Goal: Check status

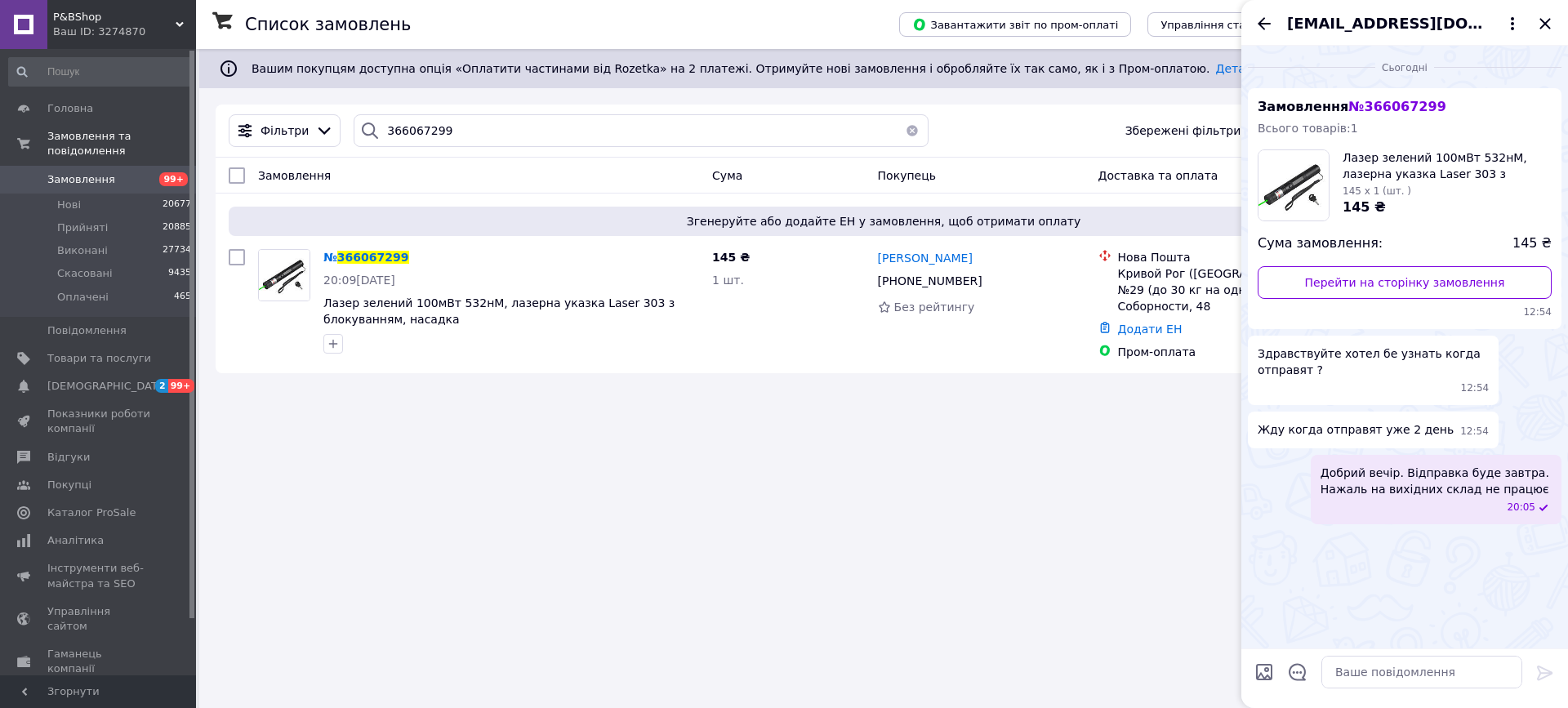
click at [95, 172] on span "Замовлення" at bounding box center [80, 179] width 67 height 15
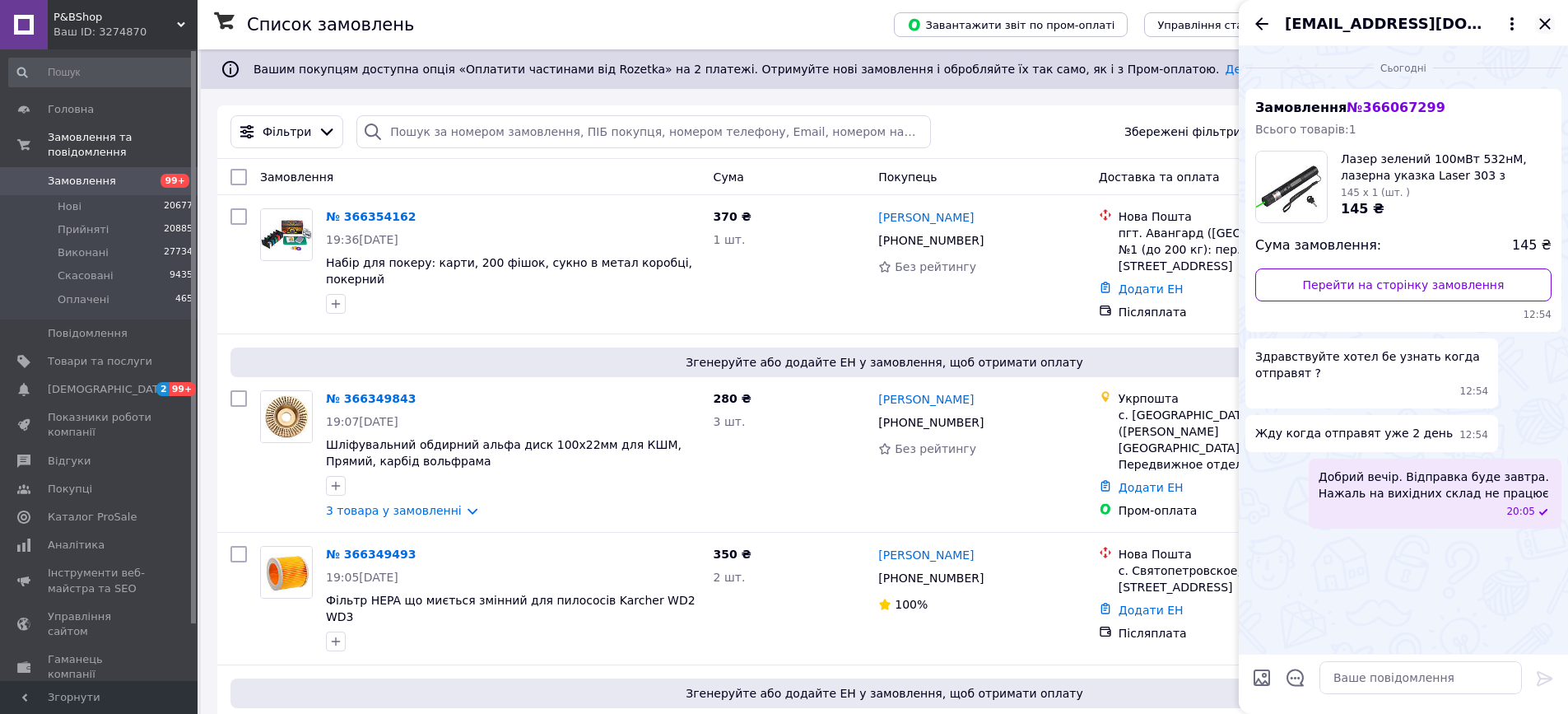
click at [1546, 26] on icon "Закрити" at bounding box center [1544, 23] width 11 height 11
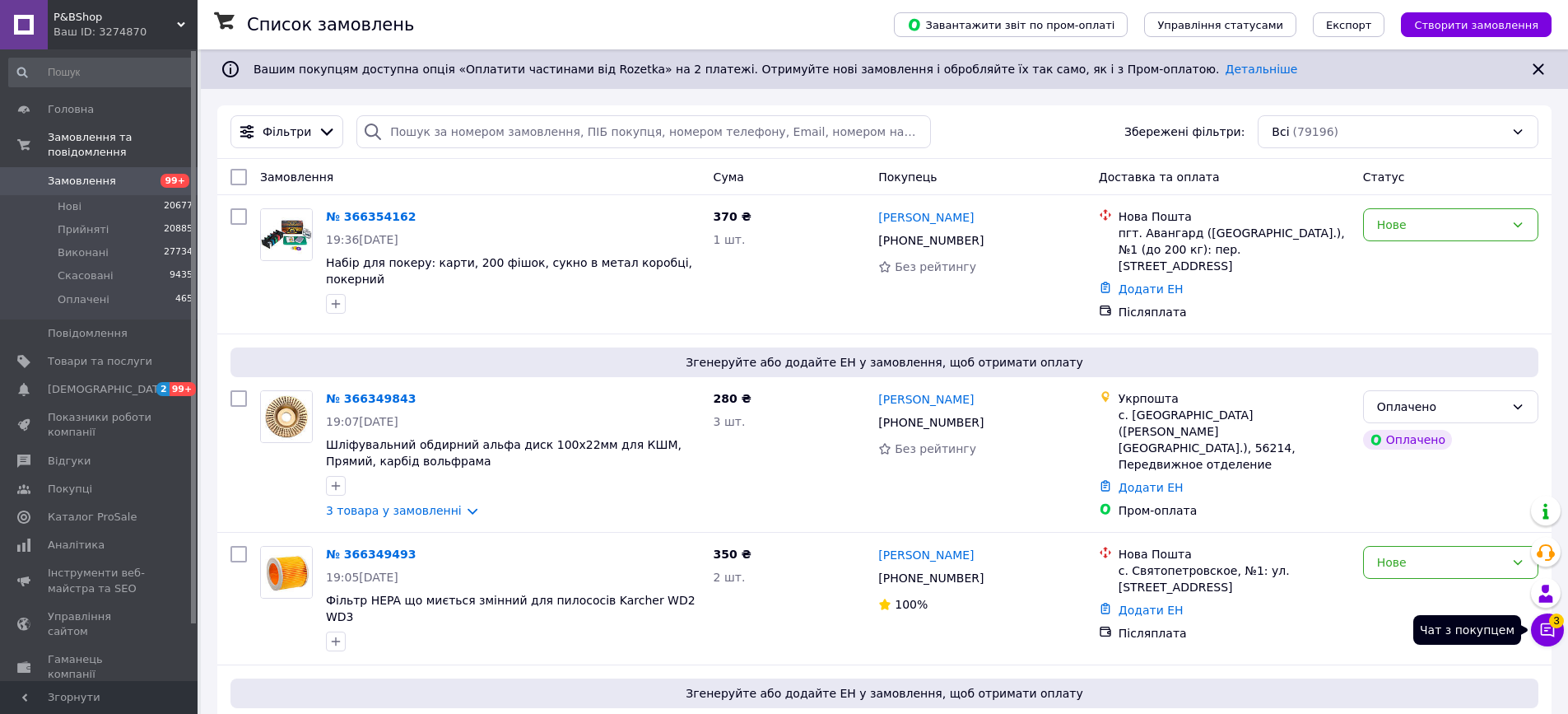
click at [1551, 628] on icon at bounding box center [1547, 630] width 17 height 17
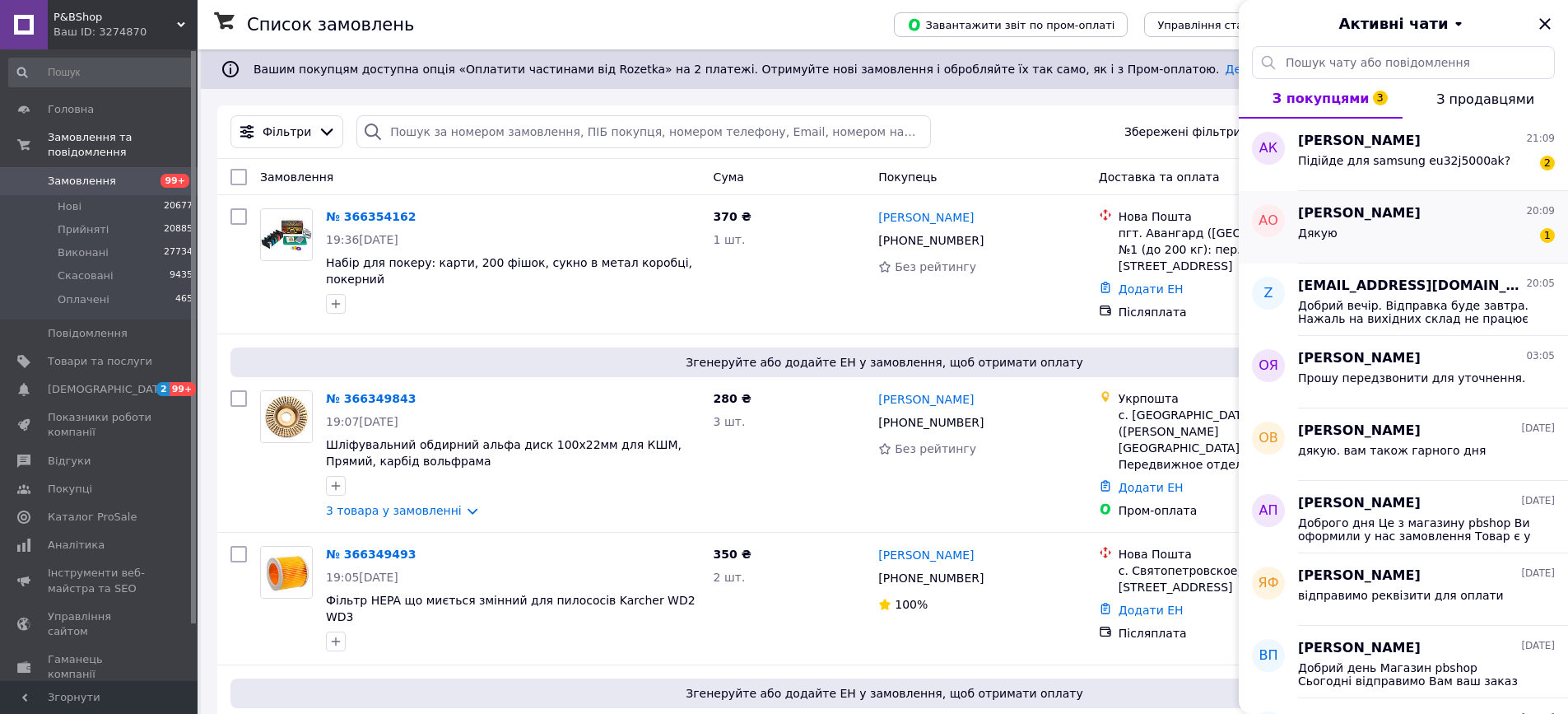
click at [1348, 239] on div "Дякую 1" at bounding box center [1426, 236] width 257 height 27
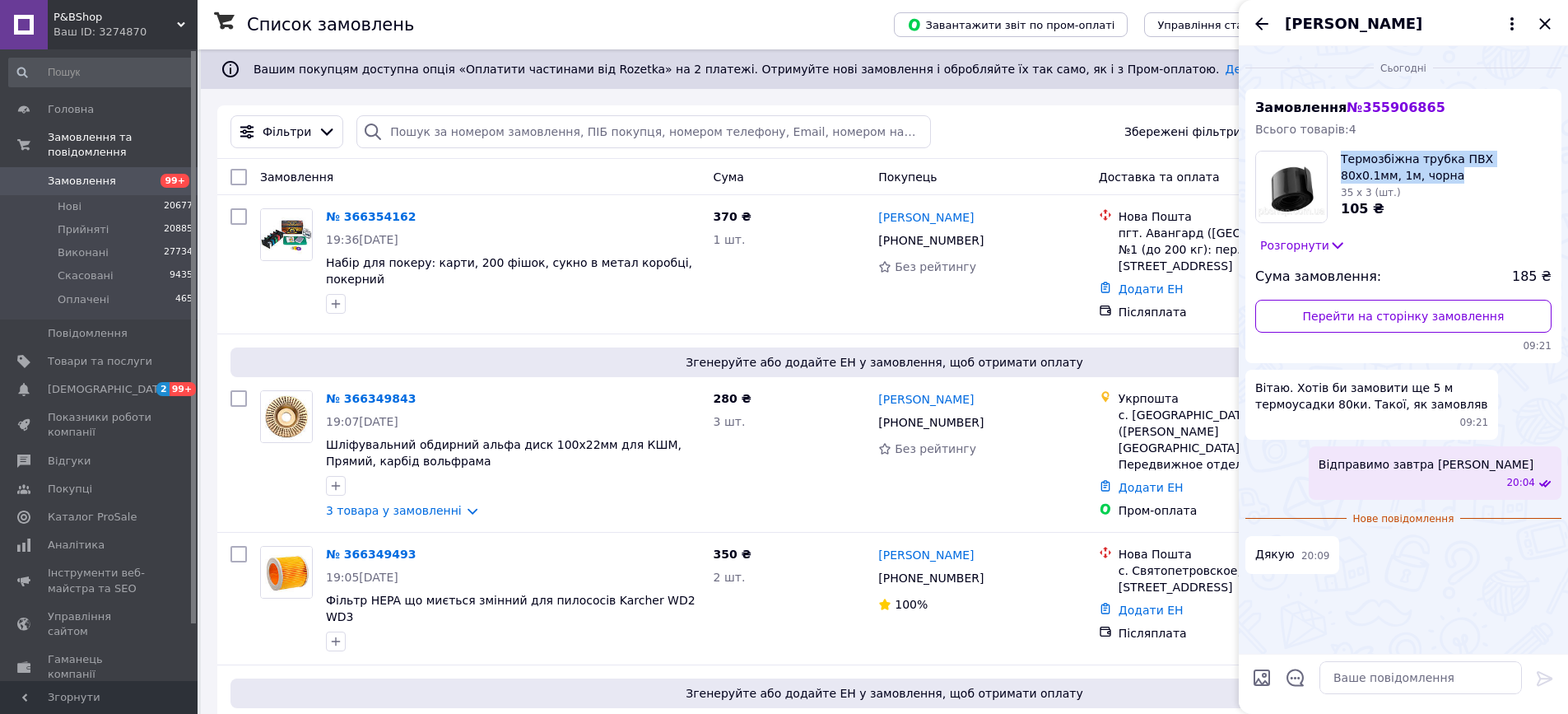
drag, startPoint x: 1348, startPoint y: 161, endPoint x: 1386, endPoint y: 177, distance: 41.2
click at [1386, 177] on div "Замовлення № 355906865 Всього товарів: 4 Термозбіжна трубка ПВХ 80x0.1мм, 1м, ч…" at bounding box center [1403, 226] width 316 height 274
copy span "Термозбіжна трубка ПВХ 80x0.1мм, 1м, чорна"
click at [1254, 22] on icon "Назад" at bounding box center [1261, 24] width 20 height 20
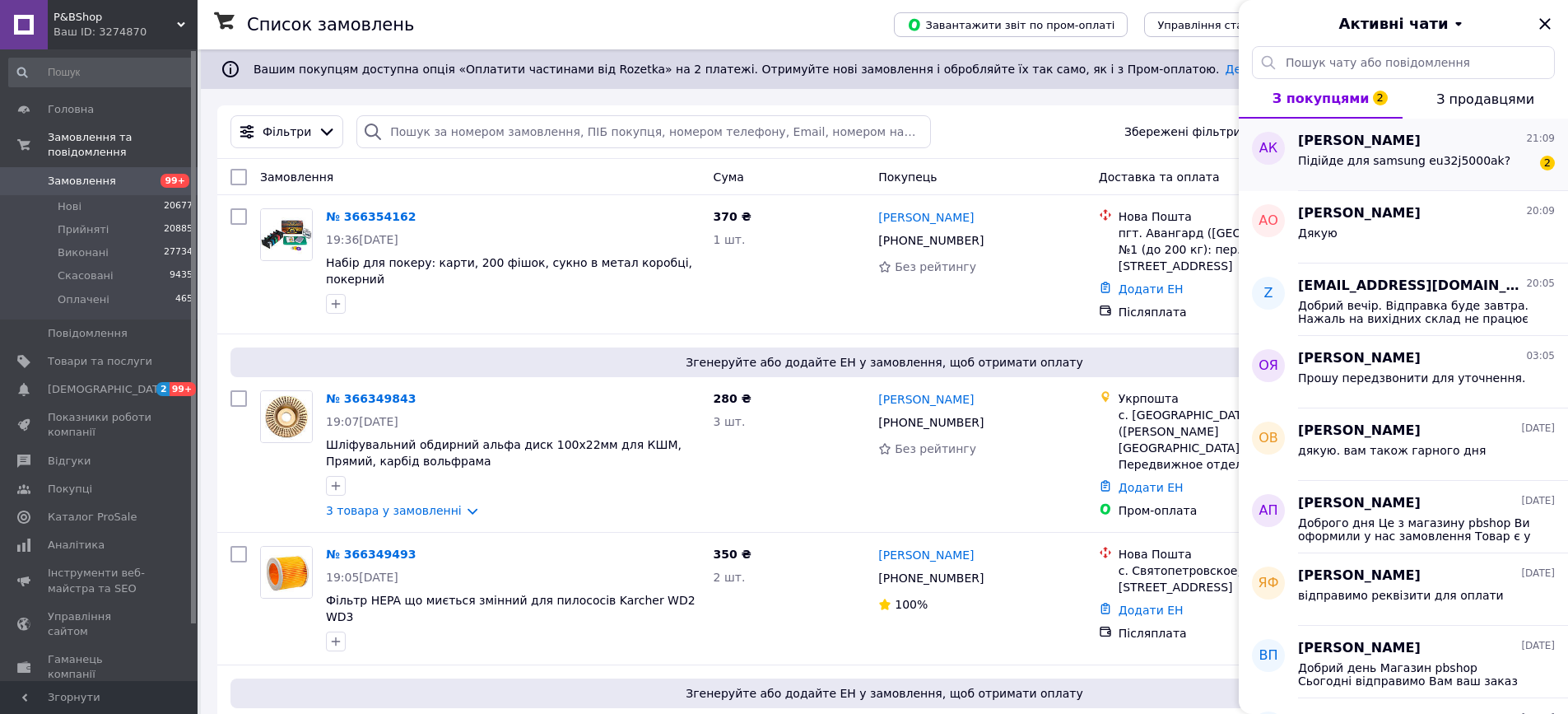
click at [1326, 167] on span "Підійде для samsung eu32j5000ak?" at bounding box center [1403, 160] width 212 height 13
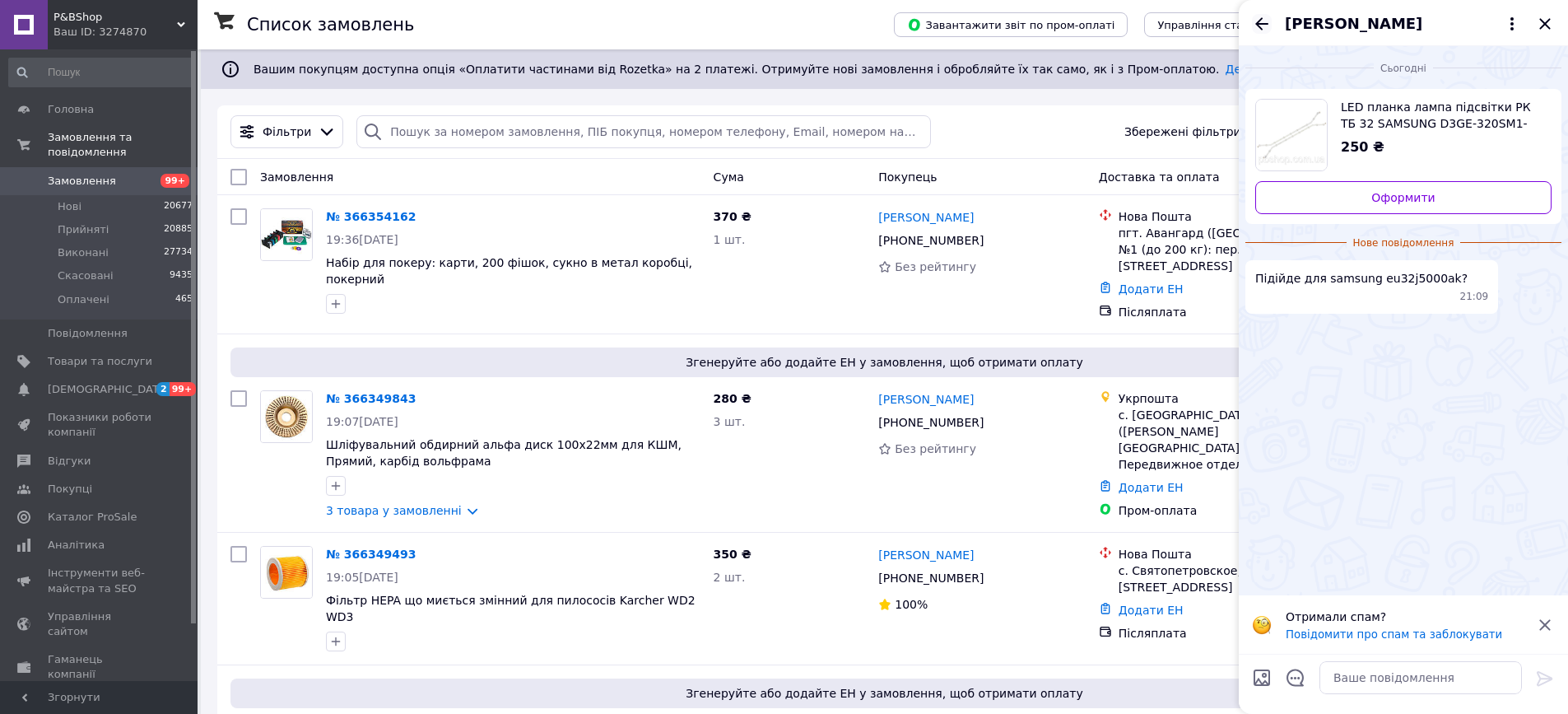
click at [1260, 28] on icon "Назад" at bounding box center [1261, 24] width 20 height 20
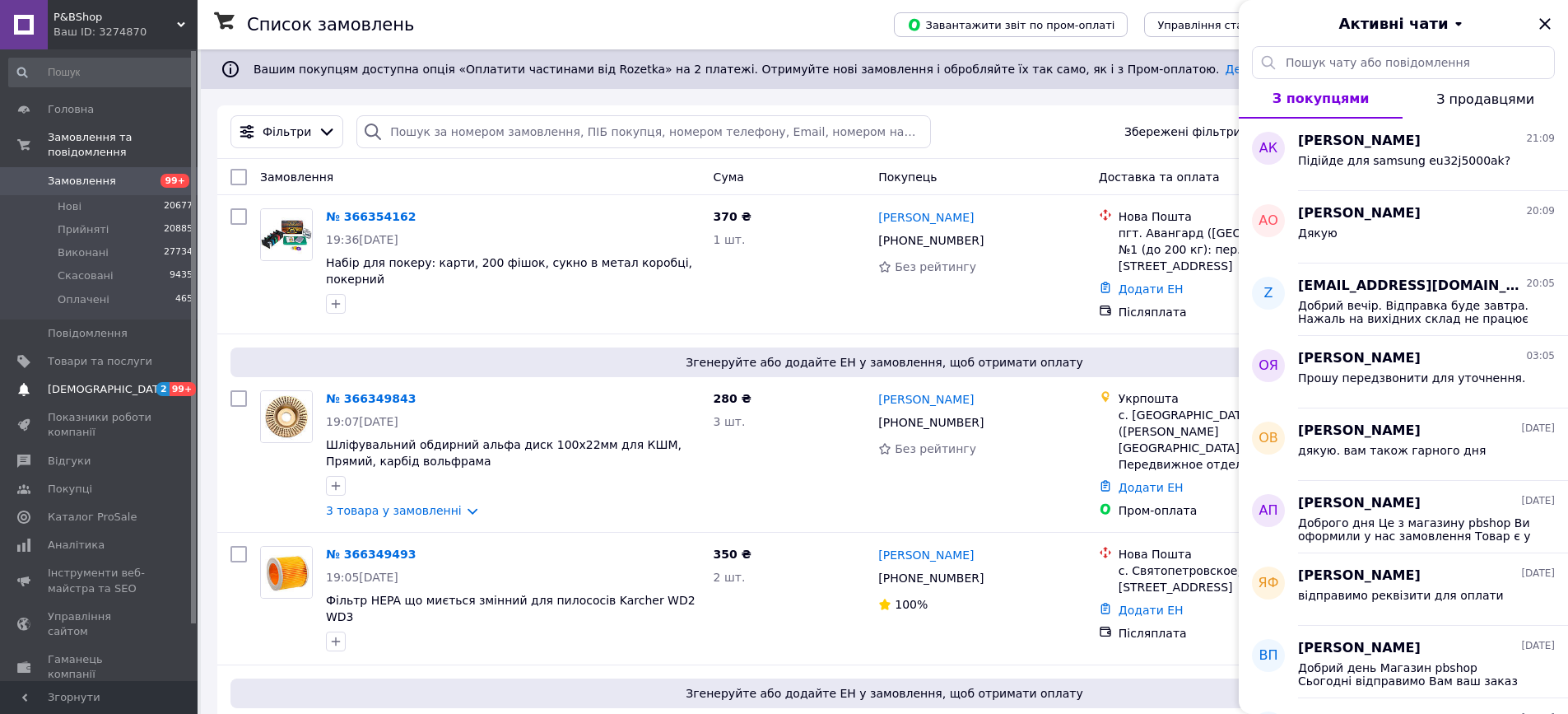
click at [65, 376] on link "[DEMOGRAPHIC_DATA] 2 99+" at bounding box center [101, 390] width 202 height 28
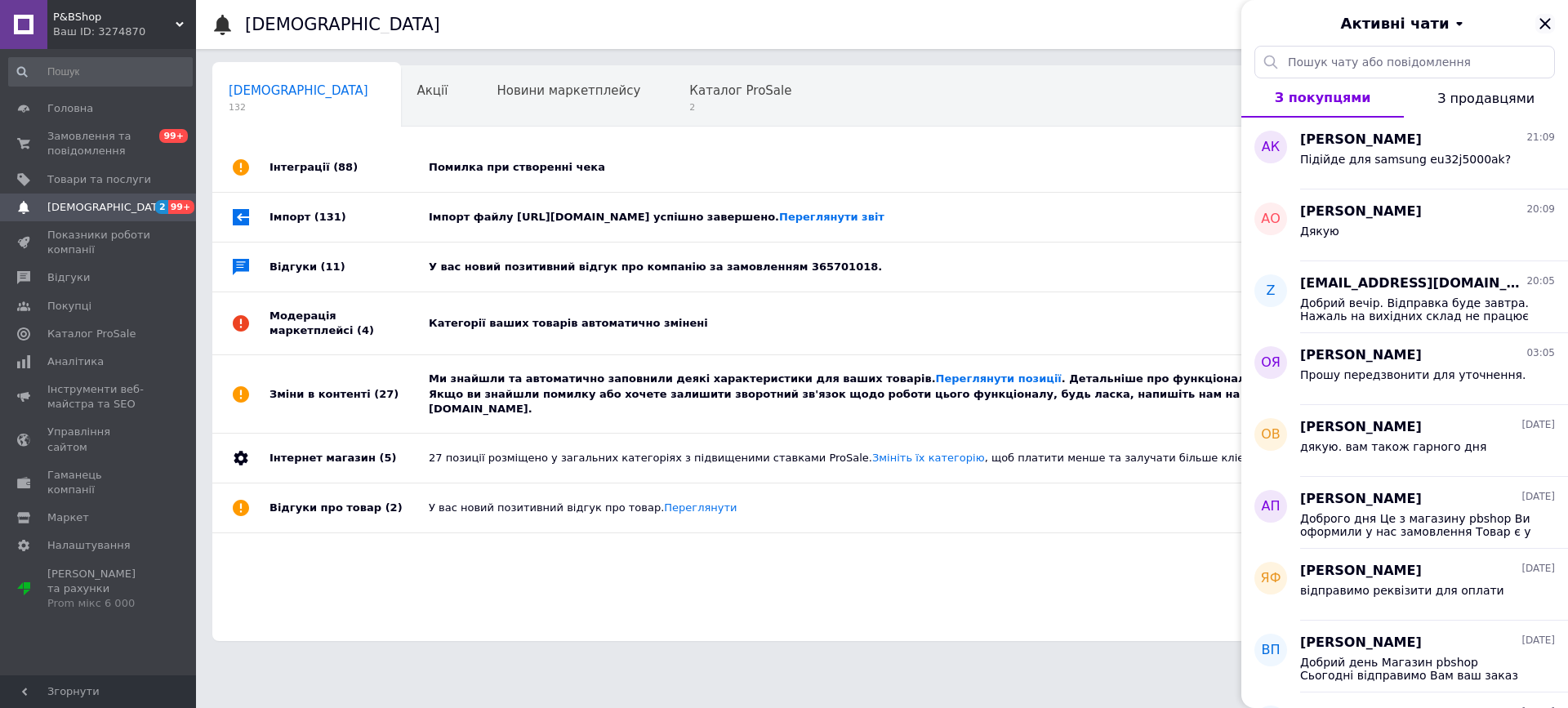
click at [1546, 24] on icon "Закрити" at bounding box center [1544, 22] width 11 height 11
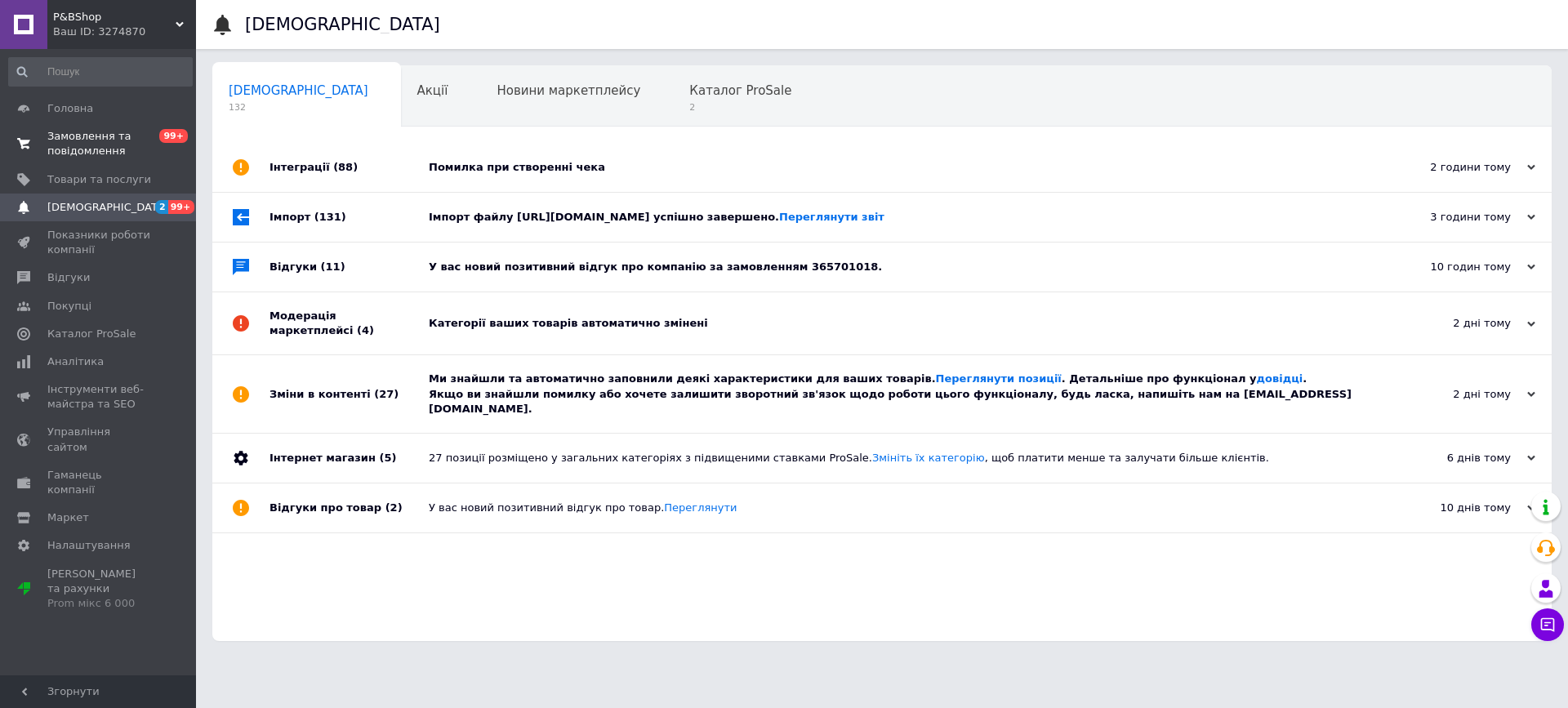
click at [97, 146] on span "Замовлення та повідомлення" at bounding box center [99, 144] width 104 height 29
